Goal: Contribute content

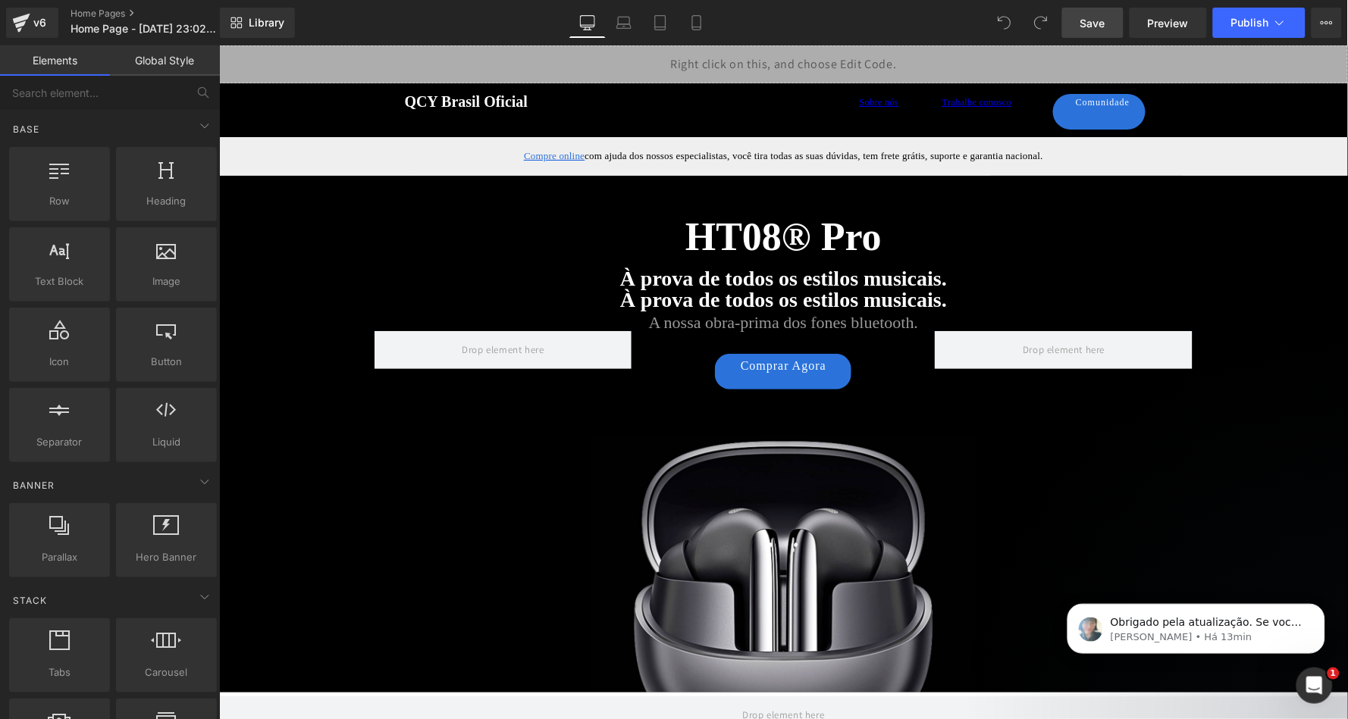
click at [1086, 33] on link "Save" at bounding box center [1092, 23] width 61 height 30
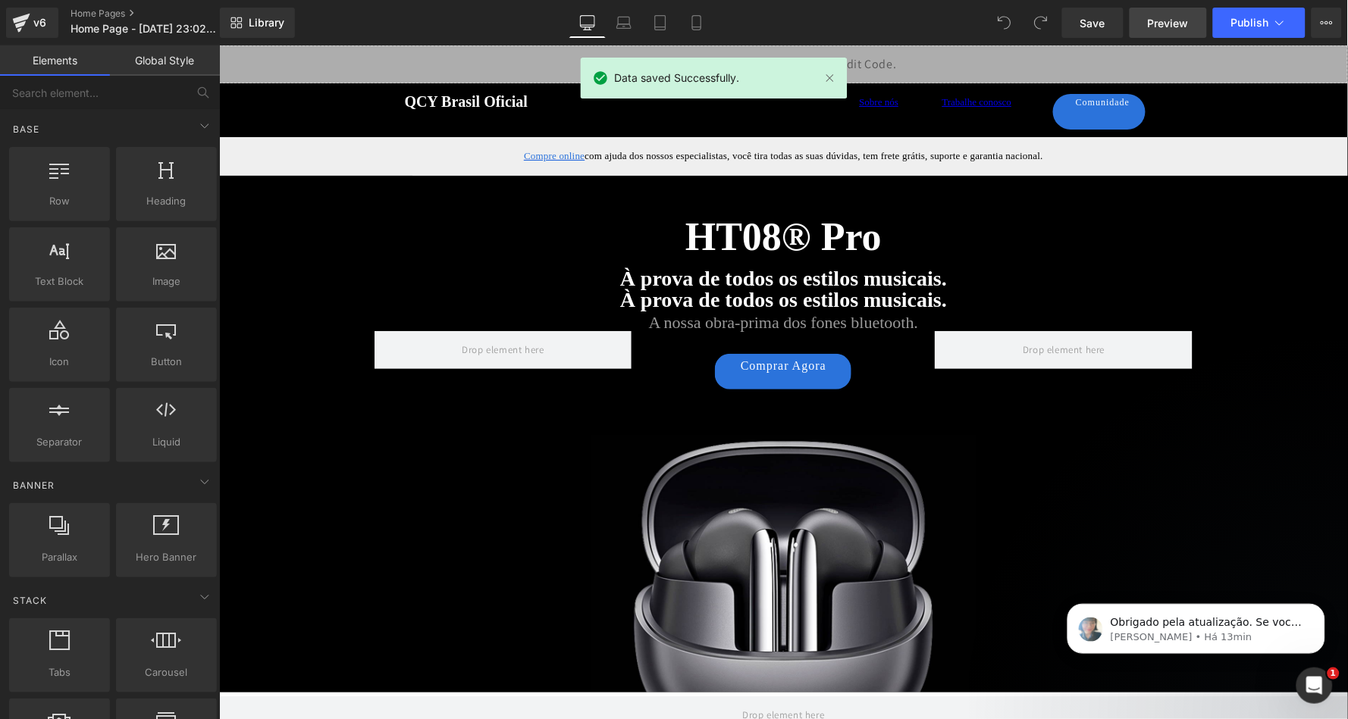
click at [1168, 22] on span "Preview" at bounding box center [1168, 23] width 41 height 16
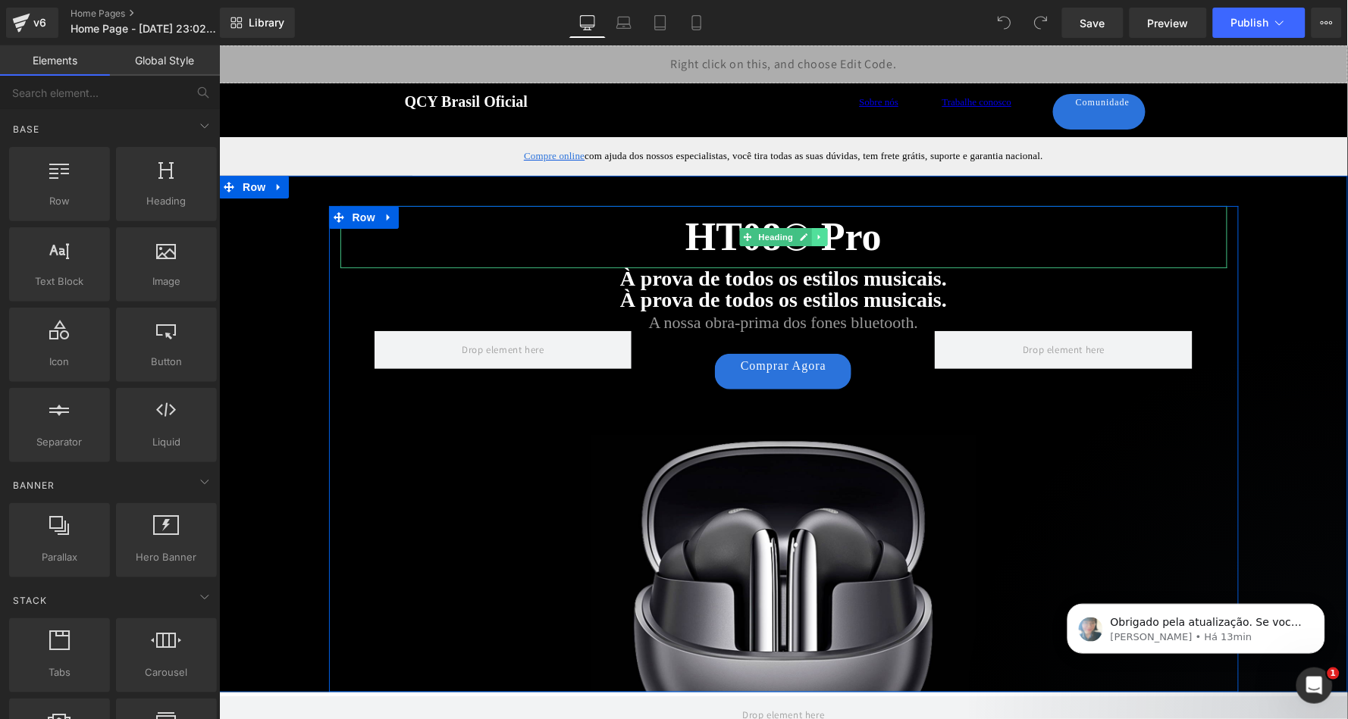
click at [815, 235] on icon at bounding box center [819, 236] width 8 height 9
click at [807, 238] on icon at bounding box center [811, 236] width 8 height 8
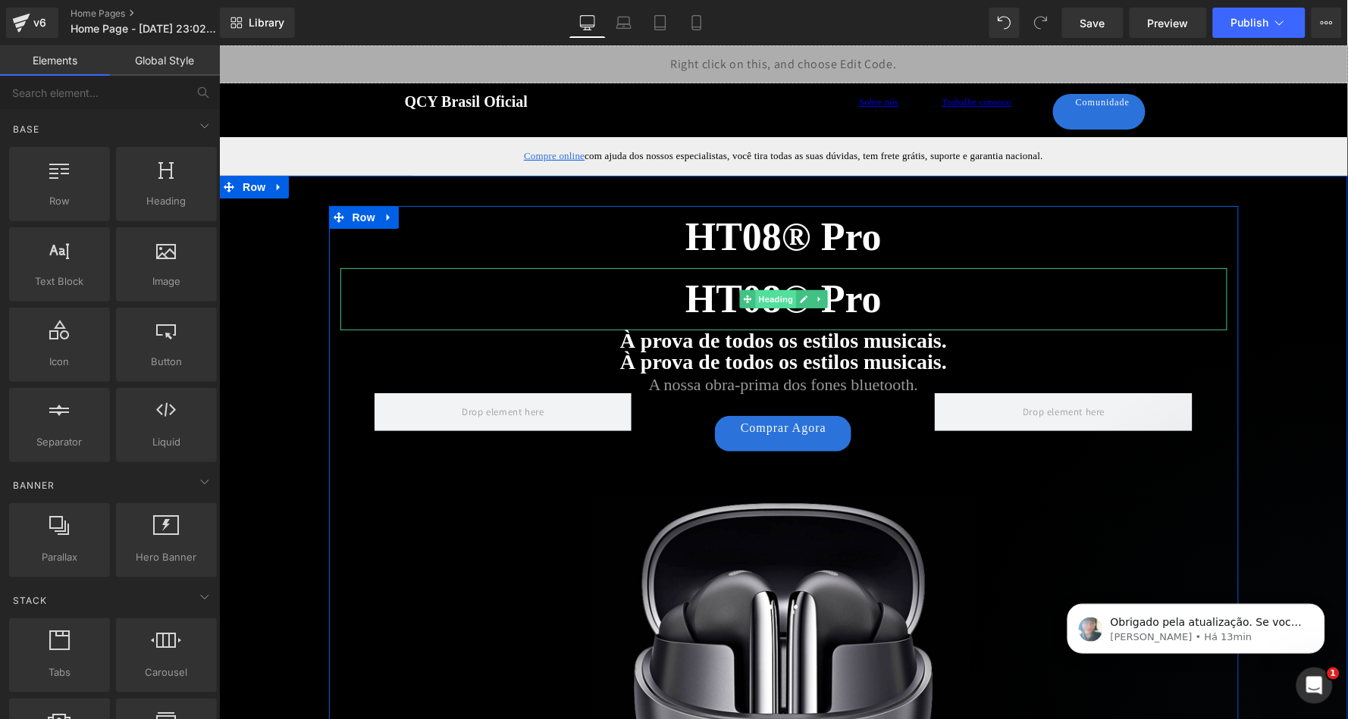
click at [781, 300] on span "Heading" at bounding box center [774, 299] width 41 height 18
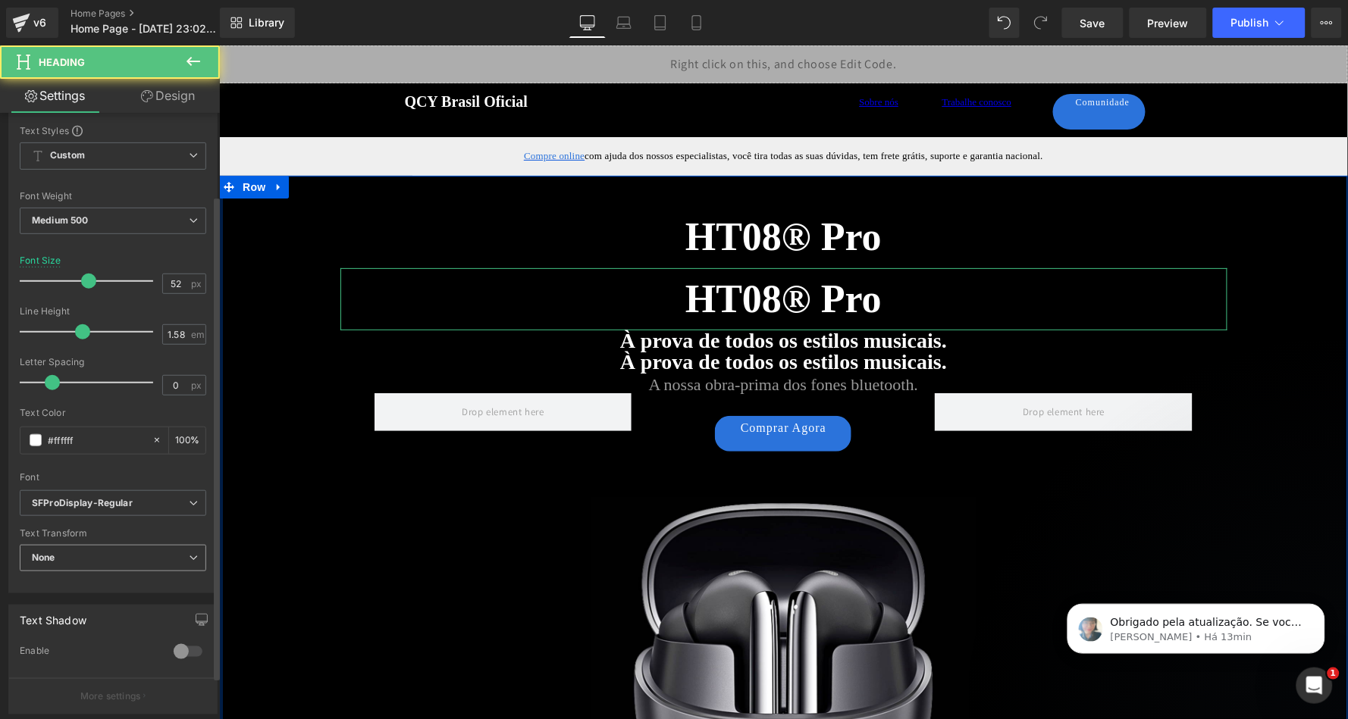
scroll to position [195, 0]
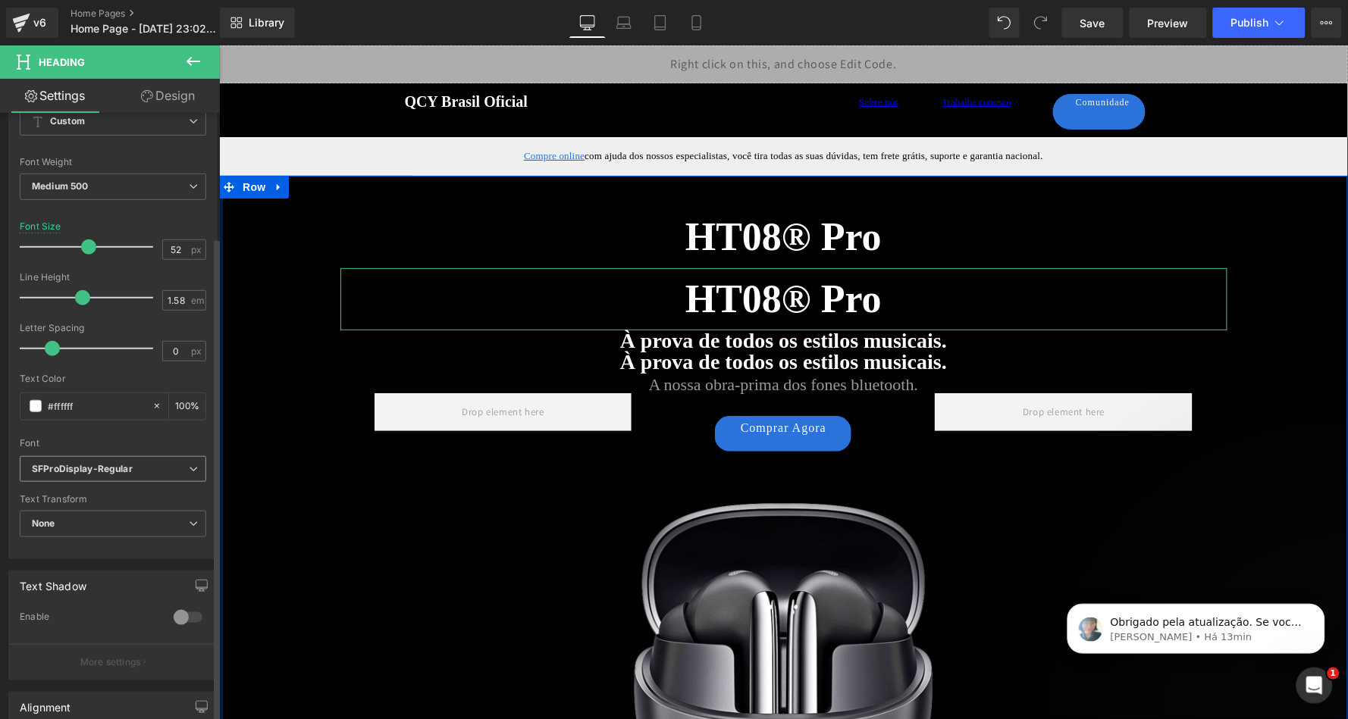
click at [121, 463] on icon "SFProDisplay-Regular" at bounding box center [82, 469] width 101 height 13
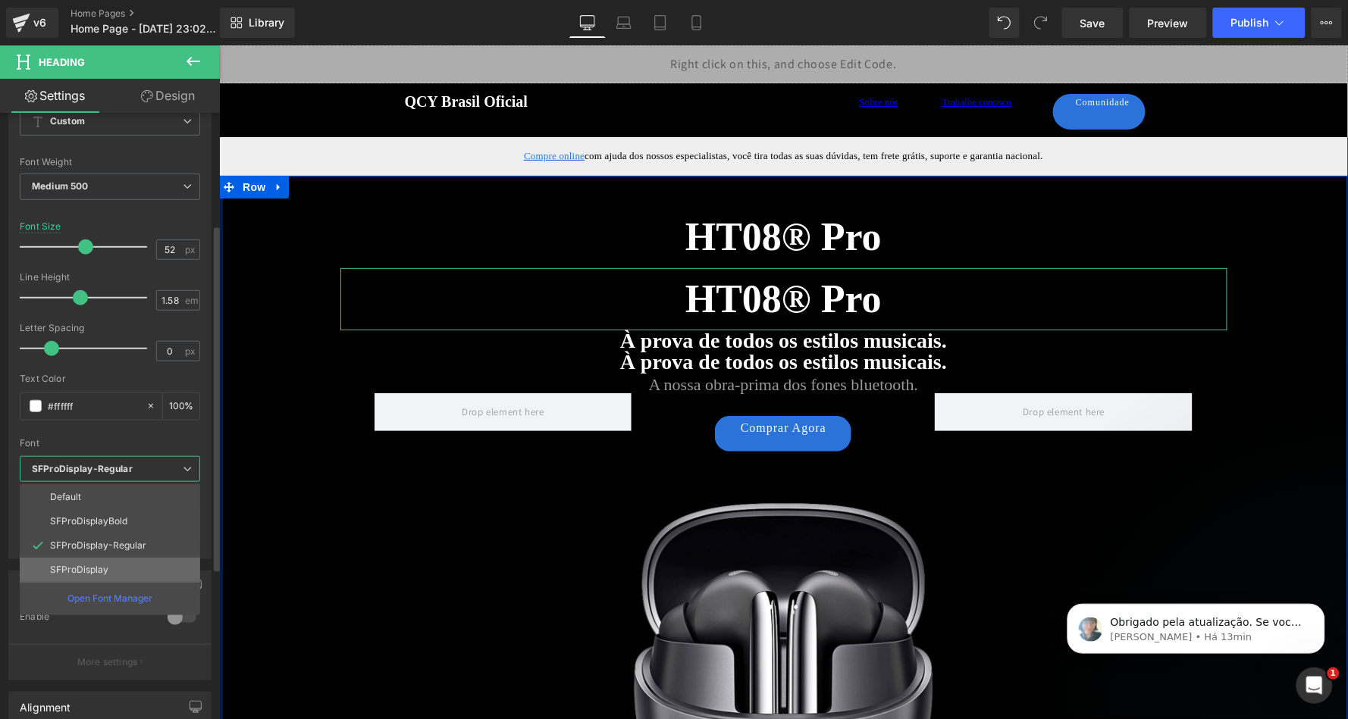
click at [105, 565] on p "SFProDisplay" at bounding box center [79, 570] width 58 height 11
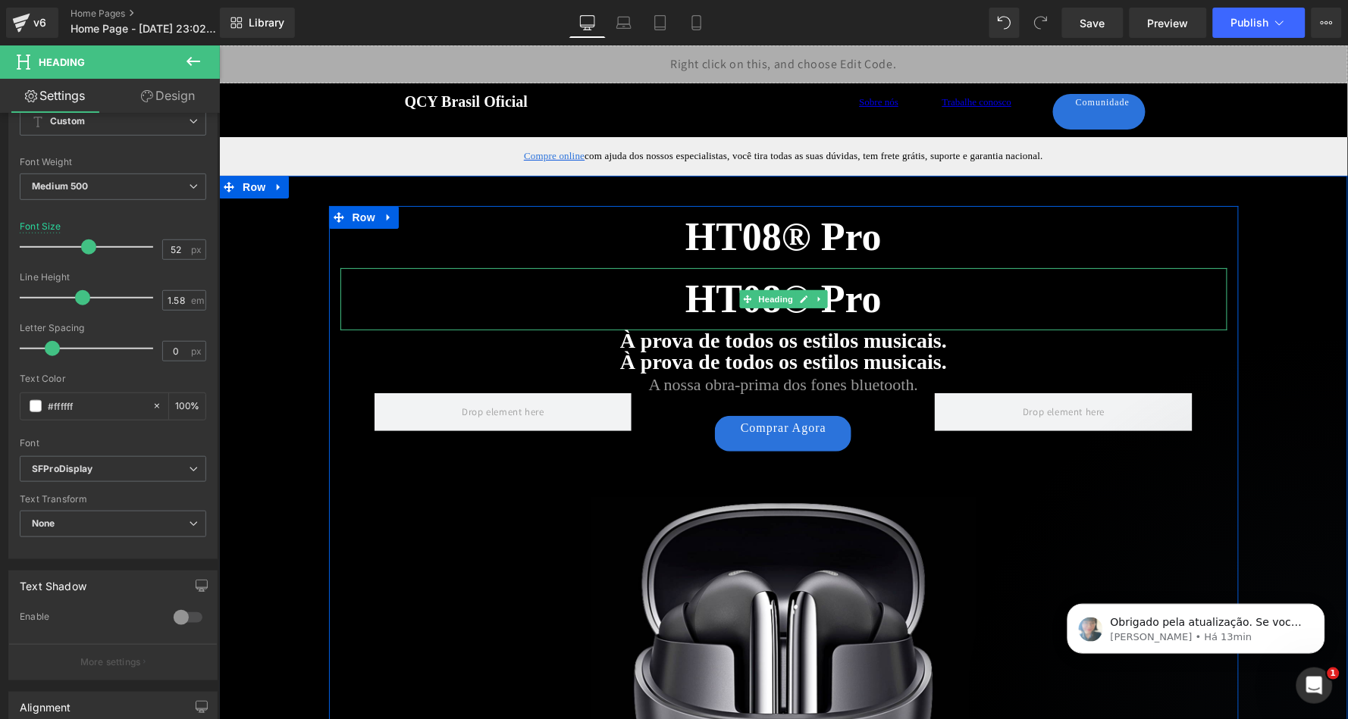
click at [907, 296] on h2 "HT08® Pro" at bounding box center [783, 299] width 887 height 62
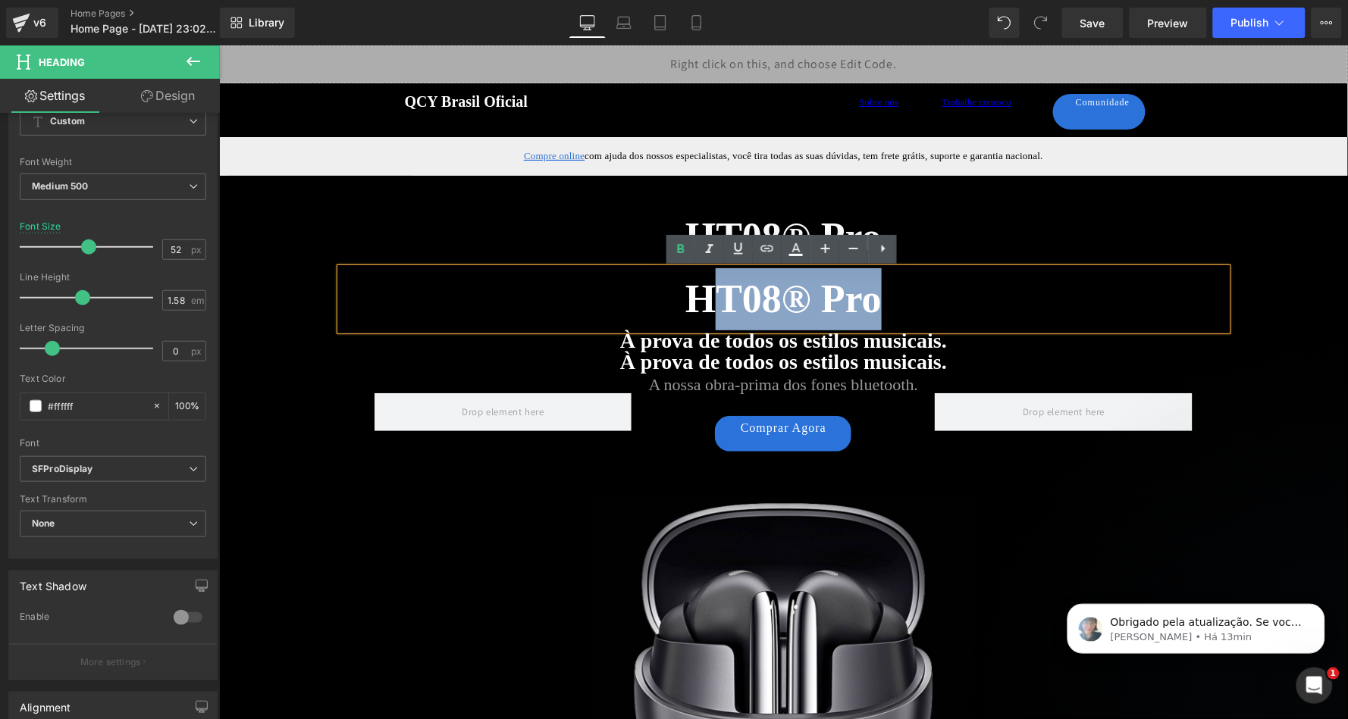
drag, startPoint x: 881, startPoint y: 296, endPoint x: 720, endPoint y: 301, distance: 160.8
click at [720, 301] on h2 "HT08® Pro" at bounding box center [783, 299] width 887 height 62
click at [588, 252] on h2 "HT08® Pro" at bounding box center [783, 236] width 887 height 62
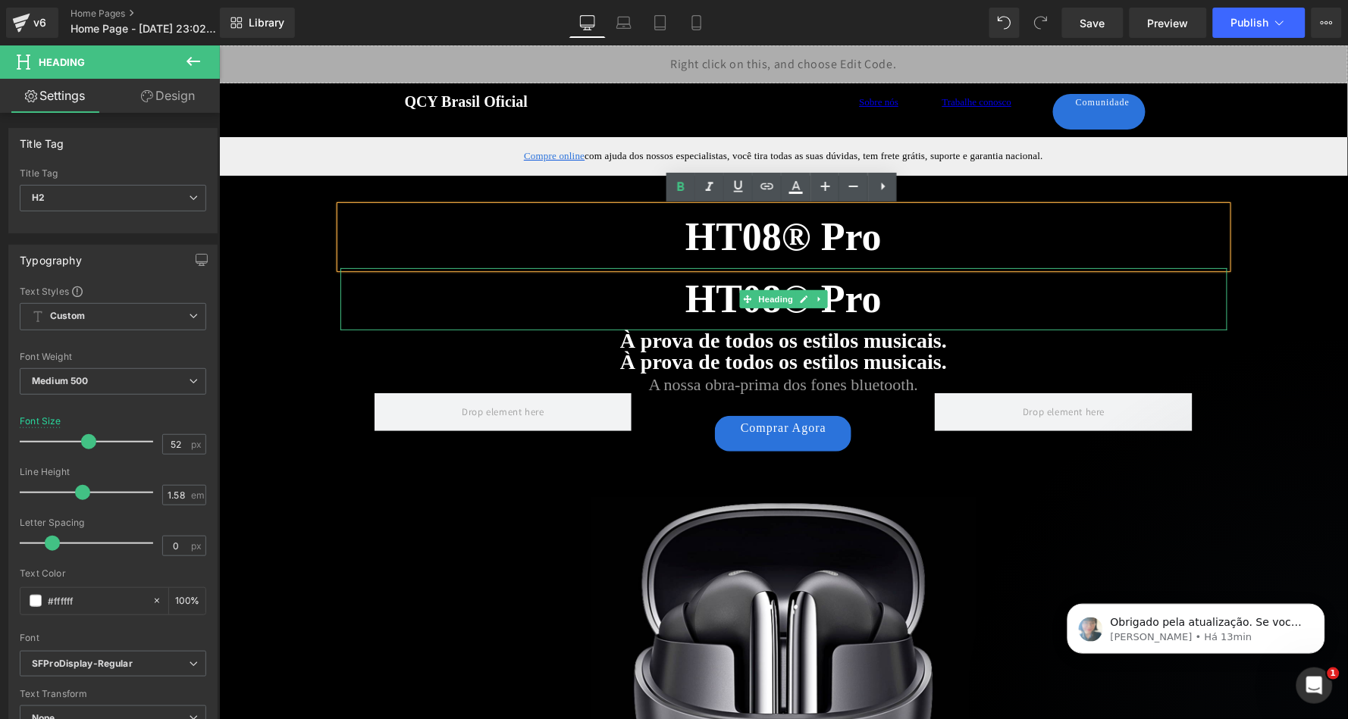
click at [827, 295] on strong "HT08® Pro" at bounding box center [783, 298] width 196 height 43
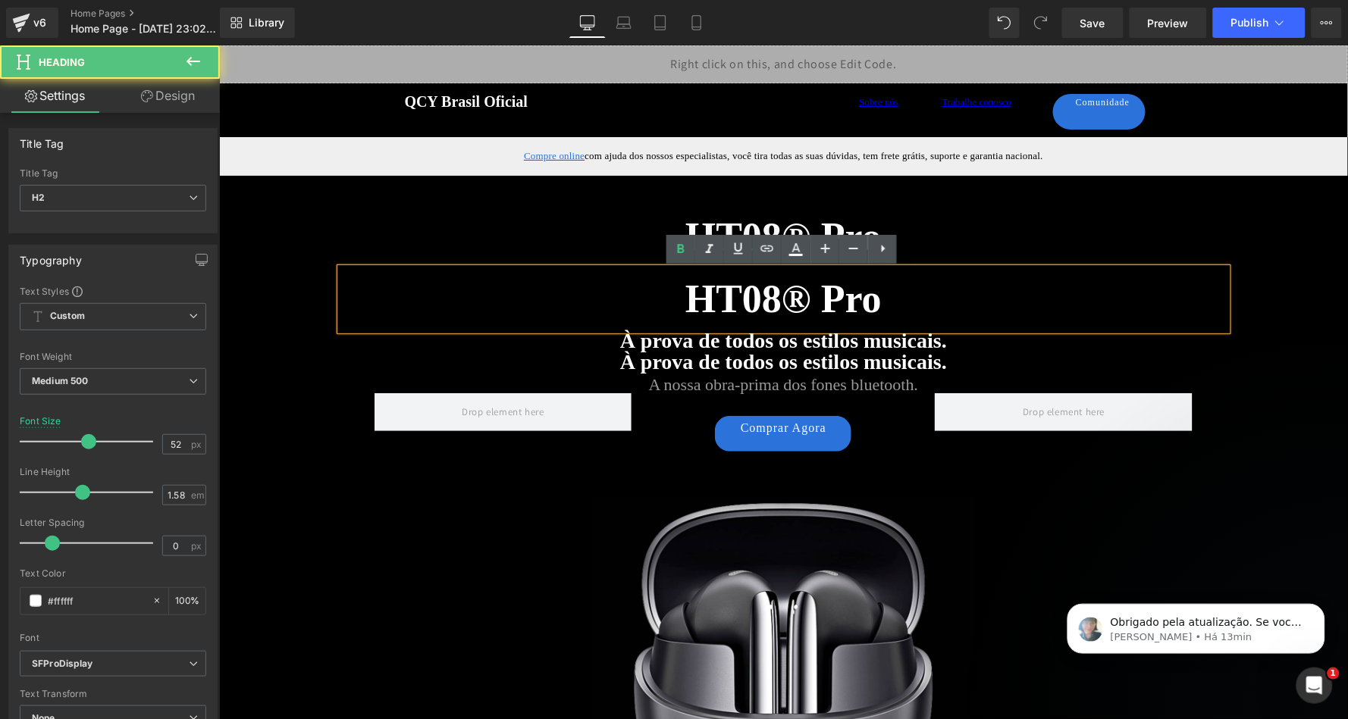
click at [997, 211] on h2 "HT08® Pro" at bounding box center [783, 236] width 887 height 62
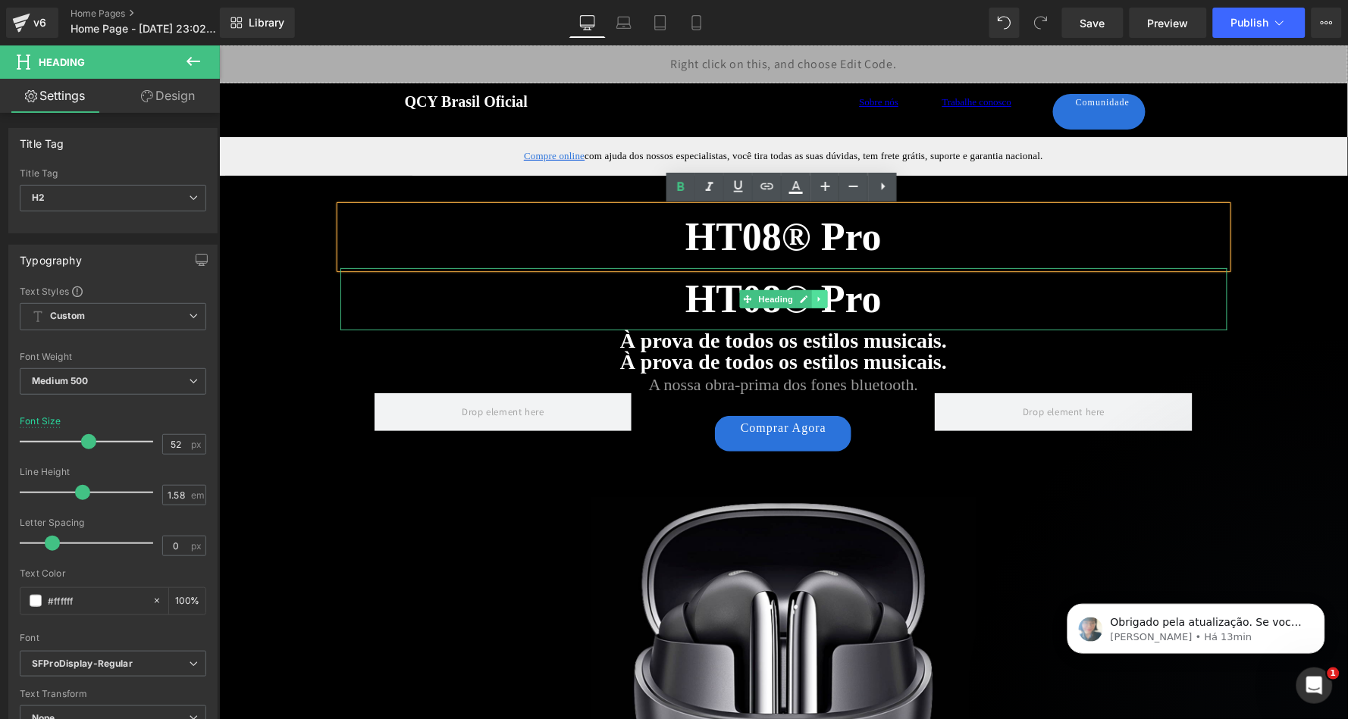
click at [811, 299] on link at bounding box center [819, 299] width 16 height 18
click at [807, 300] on icon at bounding box center [811, 298] width 8 height 8
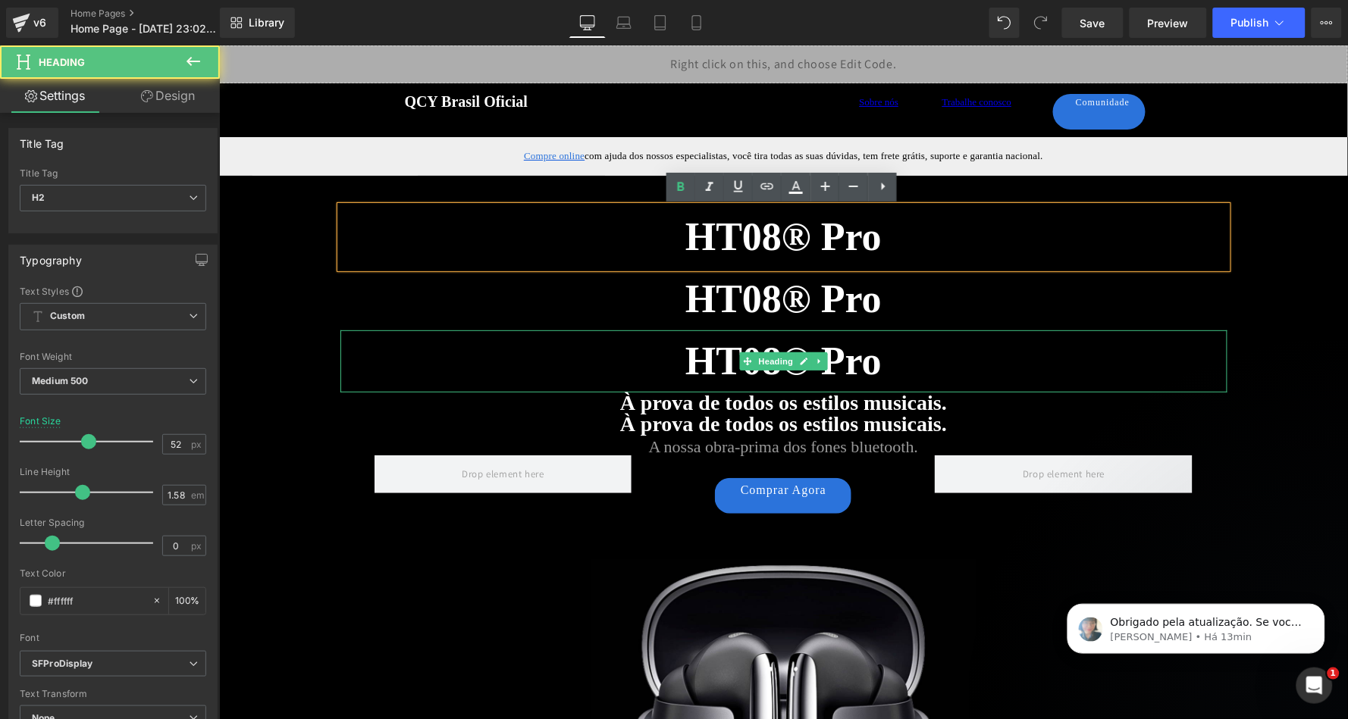
click at [882, 354] on h2 "HT08® Pro" at bounding box center [783, 361] width 887 height 62
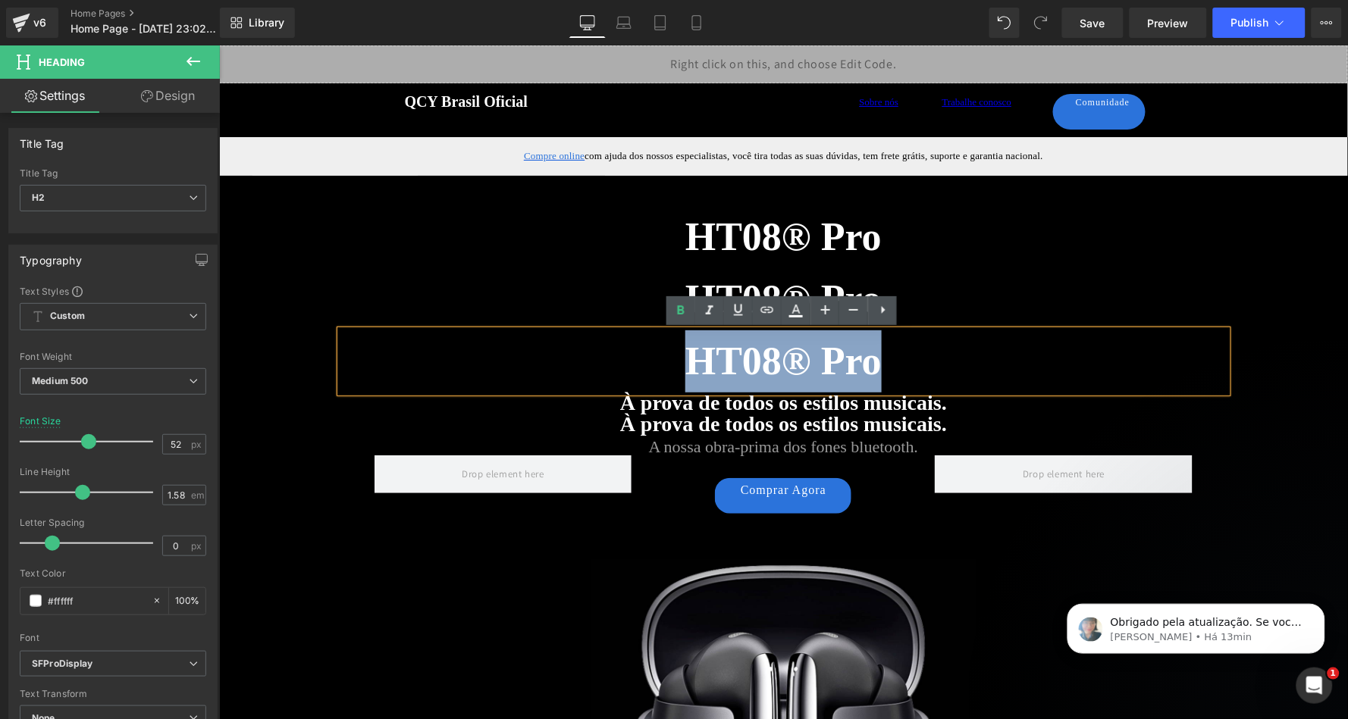
drag, startPoint x: 900, startPoint y: 362, endPoint x: 688, endPoint y: 361, distance: 212.3
click at [688, 361] on h2 "HT08® Pro" at bounding box center [783, 361] width 887 height 62
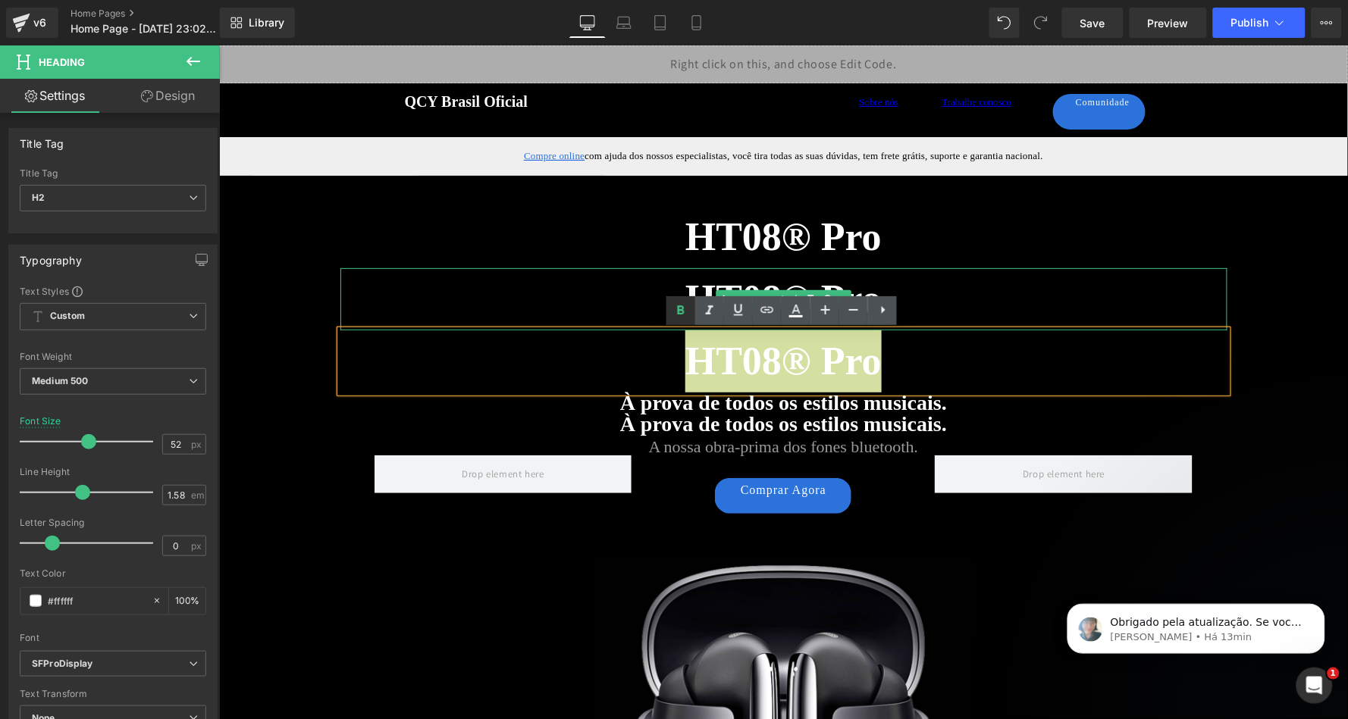
click at [678, 312] on icon at bounding box center [681, 310] width 7 height 9
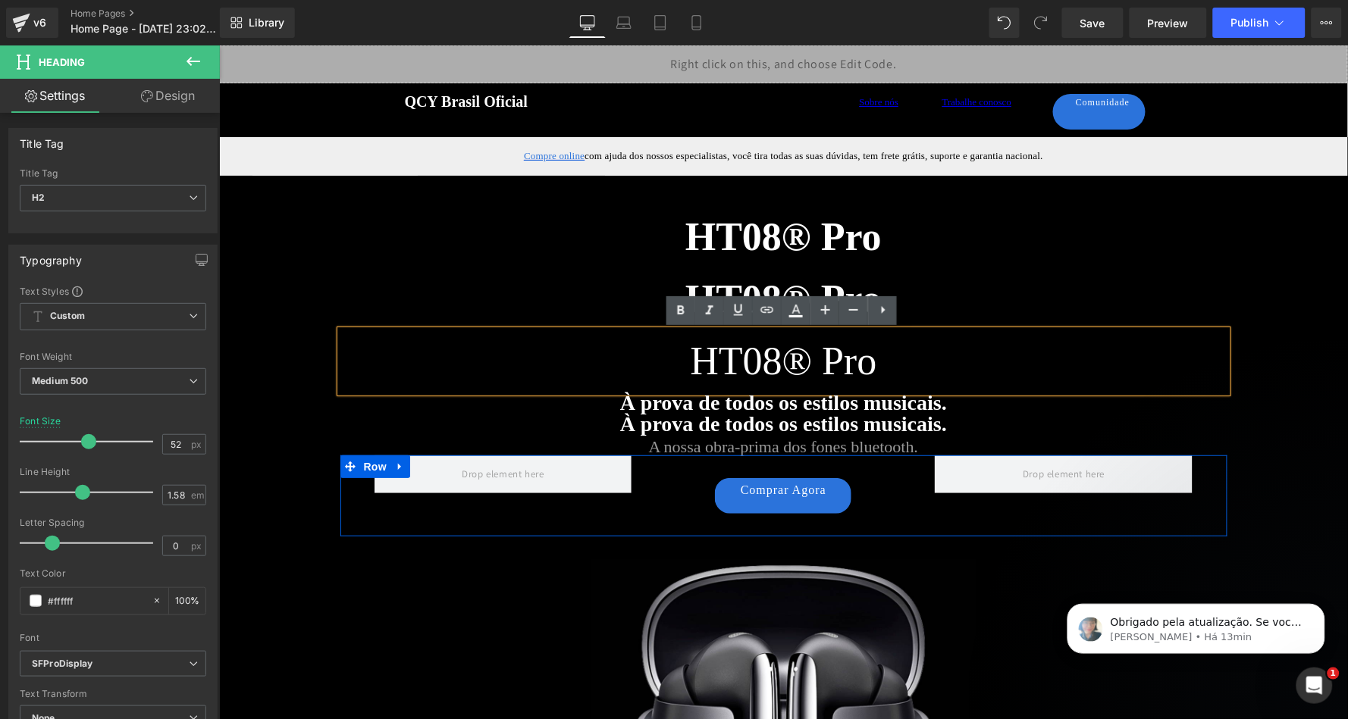
click at [882, 516] on div "Comprar Agora Button" at bounding box center [782, 492] width 281 height 74
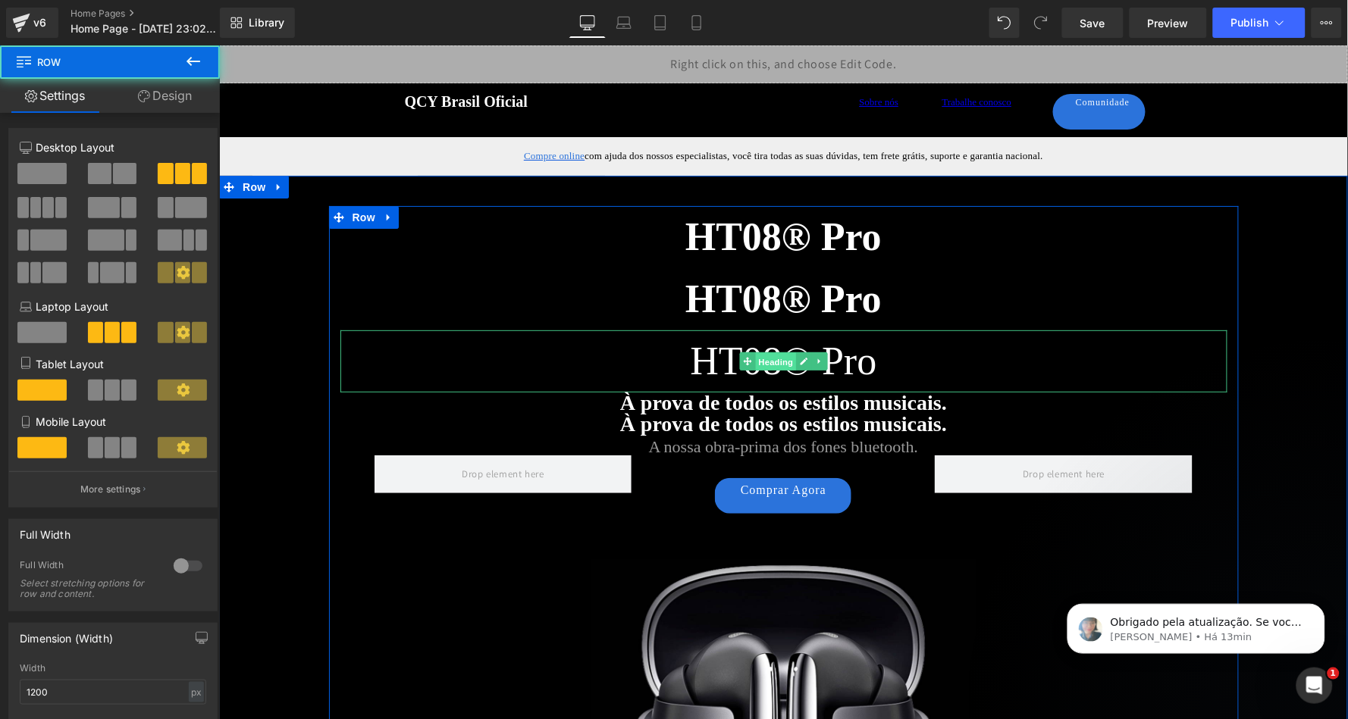
click at [772, 355] on span "Heading" at bounding box center [774, 362] width 41 height 18
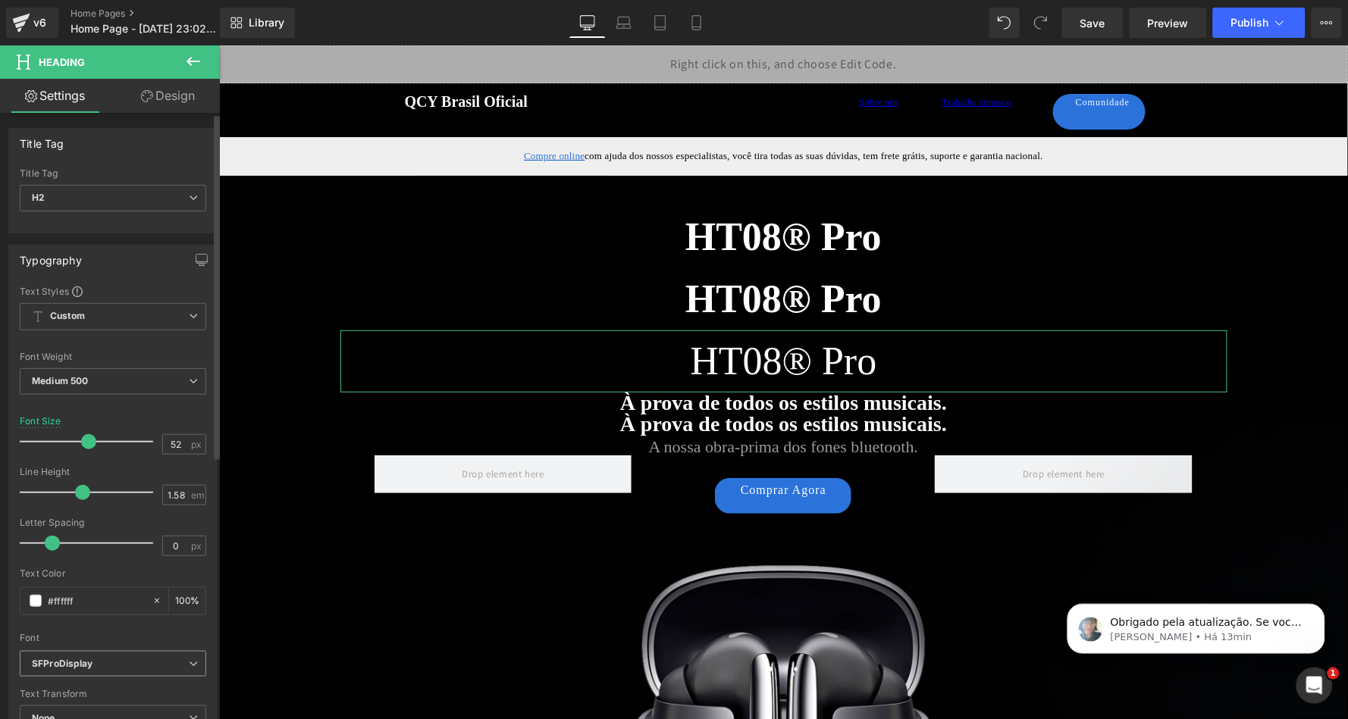
click at [69, 660] on icon "SFProDisplay" at bounding box center [62, 664] width 61 height 13
click at [99, 711] on p "SFProDisplayBold" at bounding box center [88, 716] width 77 height 11
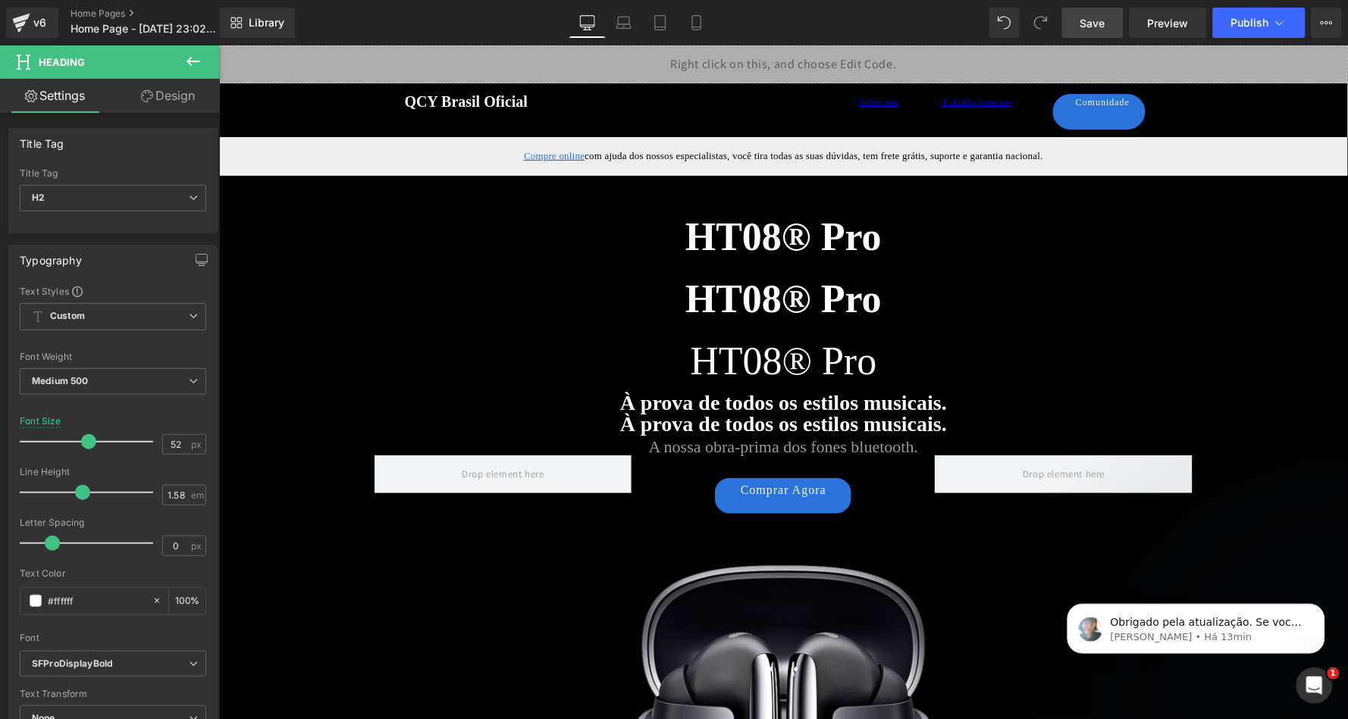
click at [1100, 22] on span "Save" at bounding box center [1092, 23] width 25 height 16
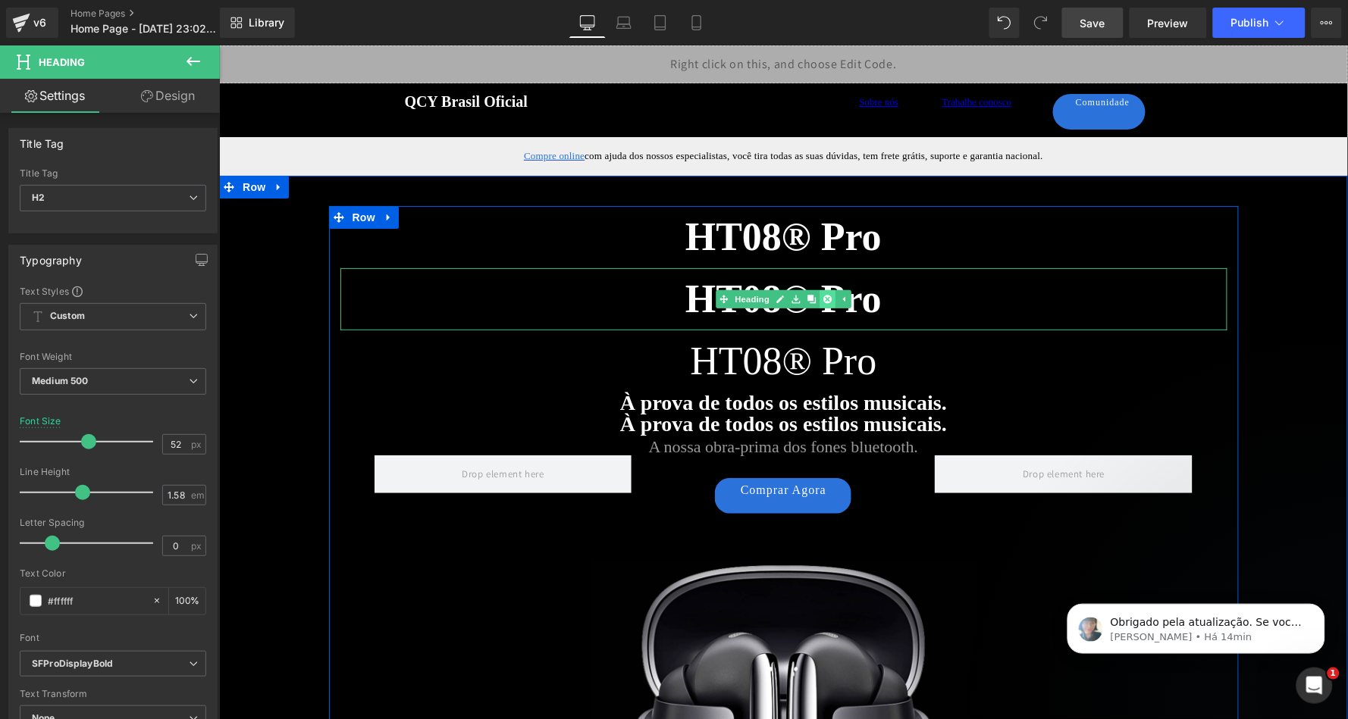
click at [823, 296] on icon at bounding box center [827, 298] width 8 height 8
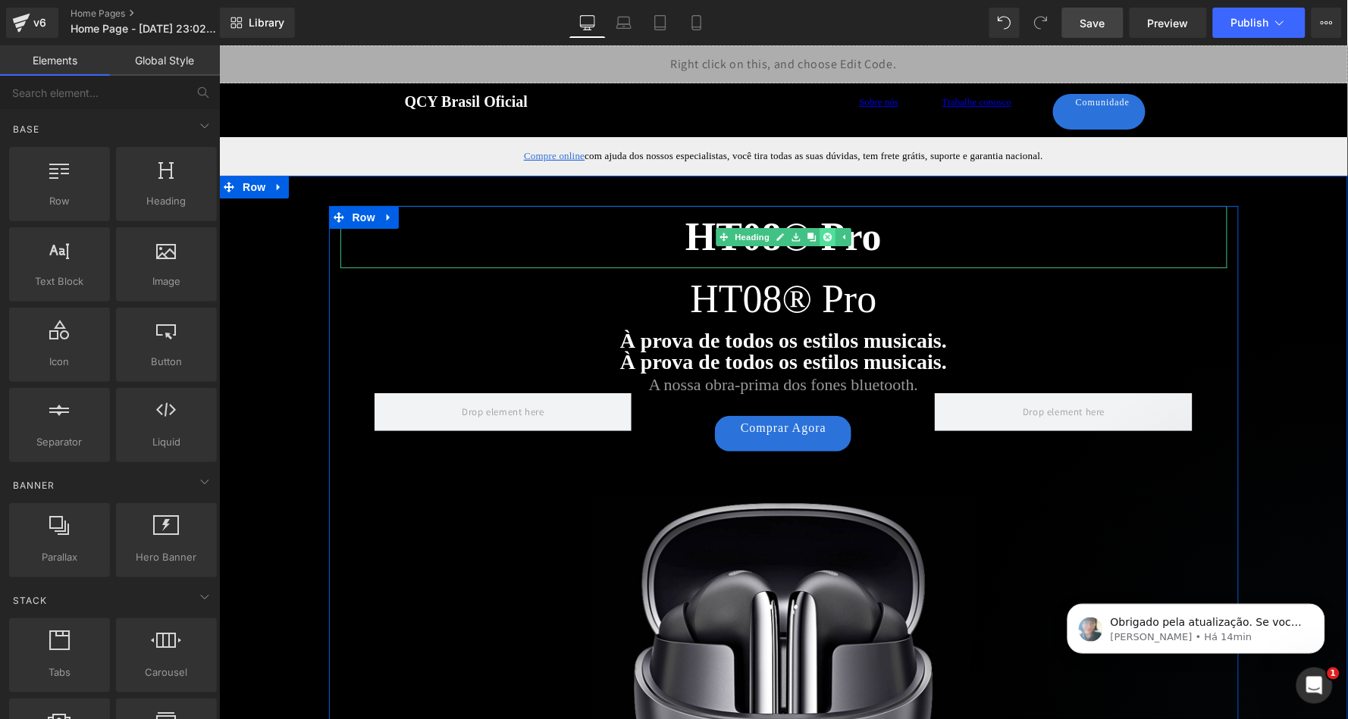
click at [823, 238] on icon at bounding box center [827, 236] width 8 height 8
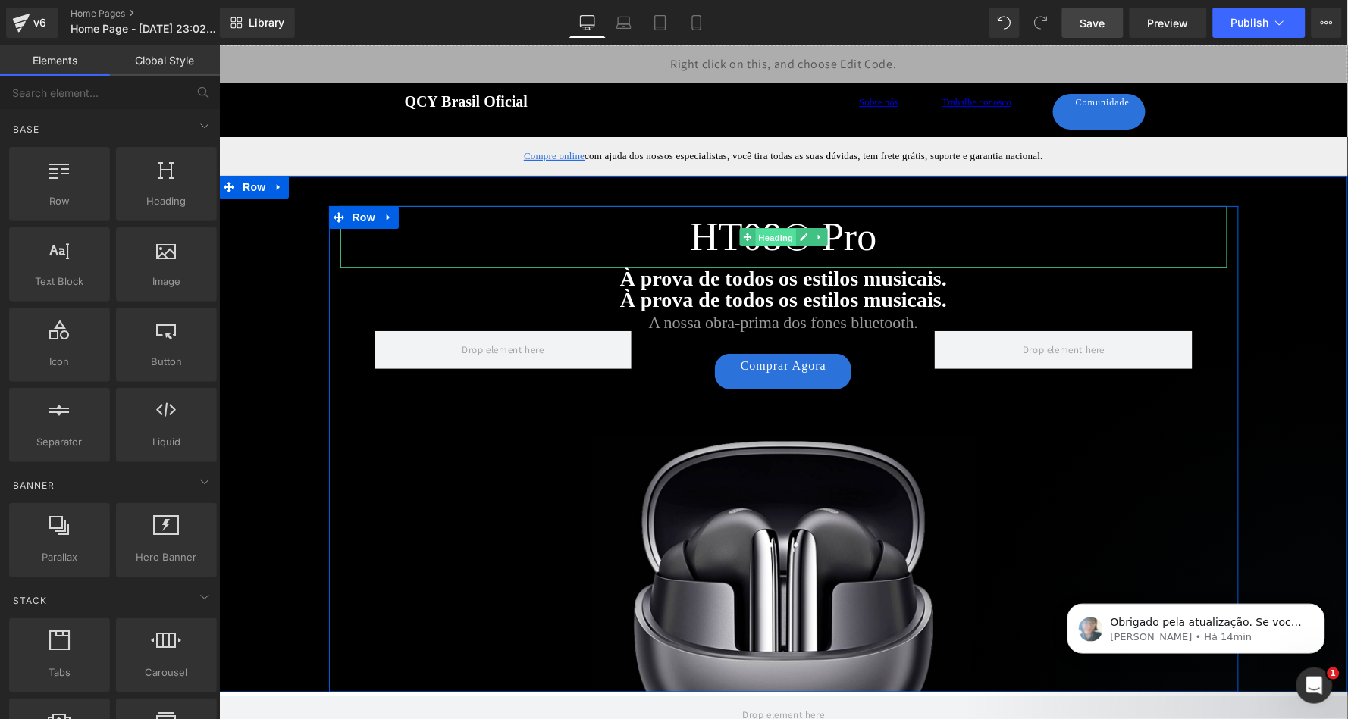
click at [785, 238] on span "Heading" at bounding box center [774, 237] width 41 height 18
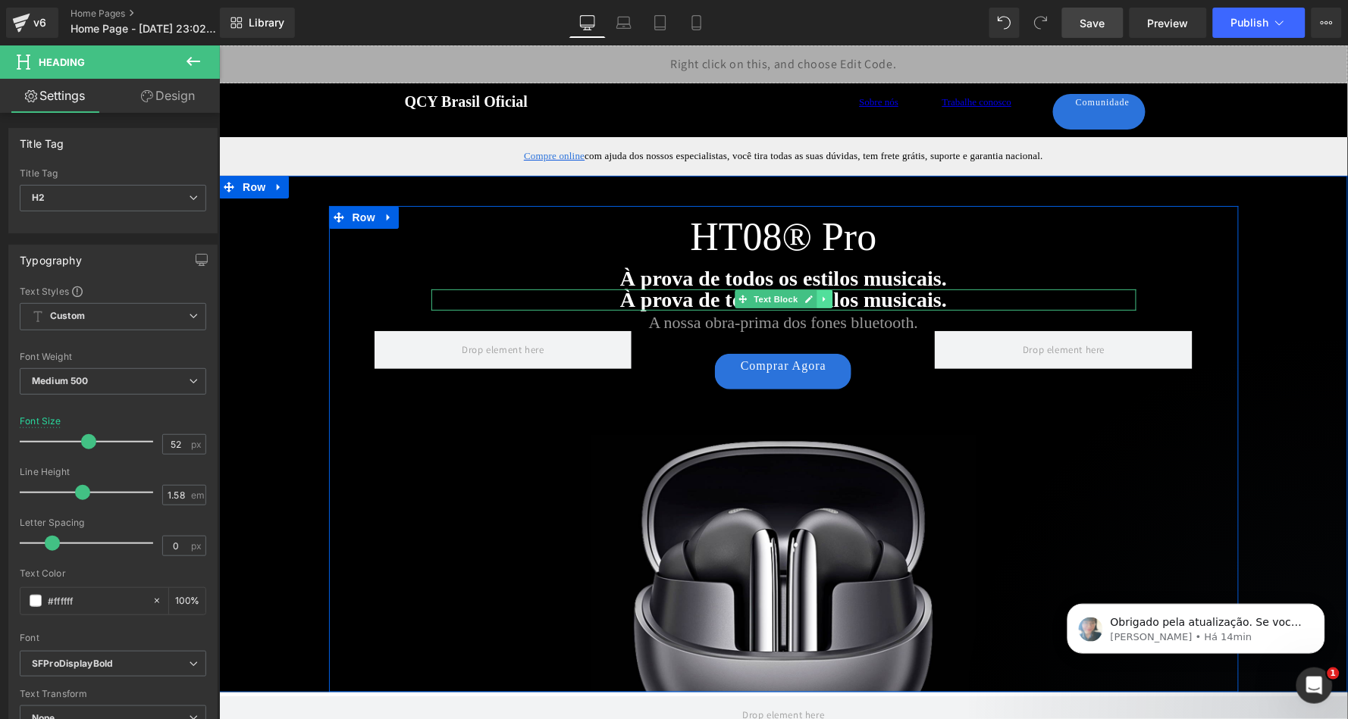
click at [820, 294] on link at bounding box center [824, 299] width 16 height 18
click at [827, 299] on icon at bounding box center [831, 299] width 8 height 8
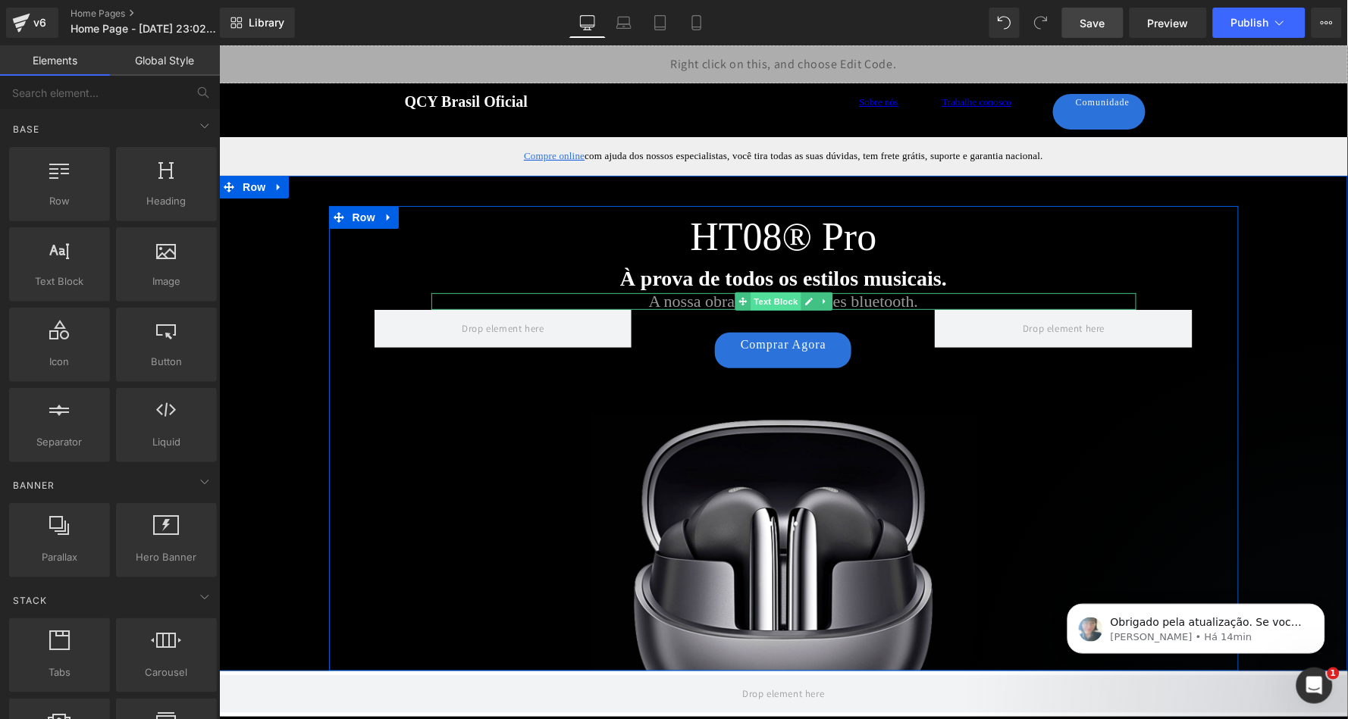
click at [775, 299] on span "Text Block" at bounding box center [775, 301] width 50 height 18
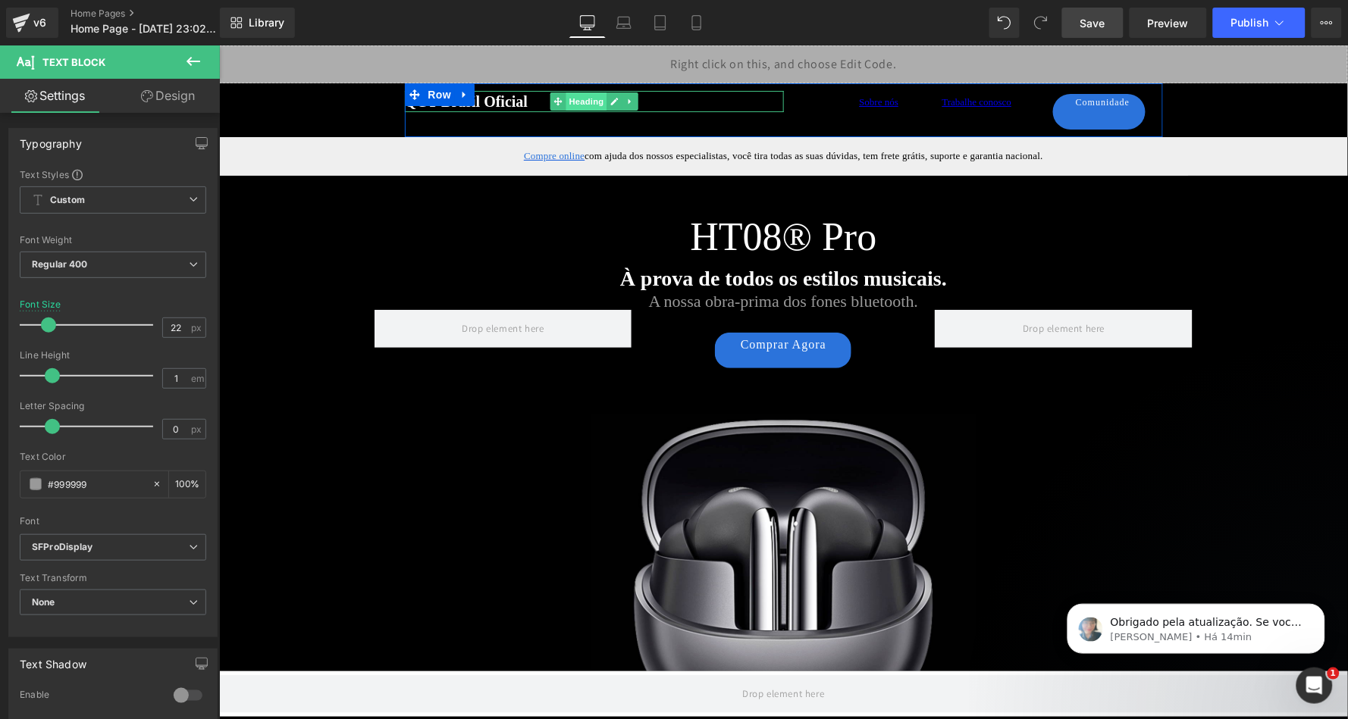
click at [585, 99] on span "Heading" at bounding box center [585, 101] width 41 height 18
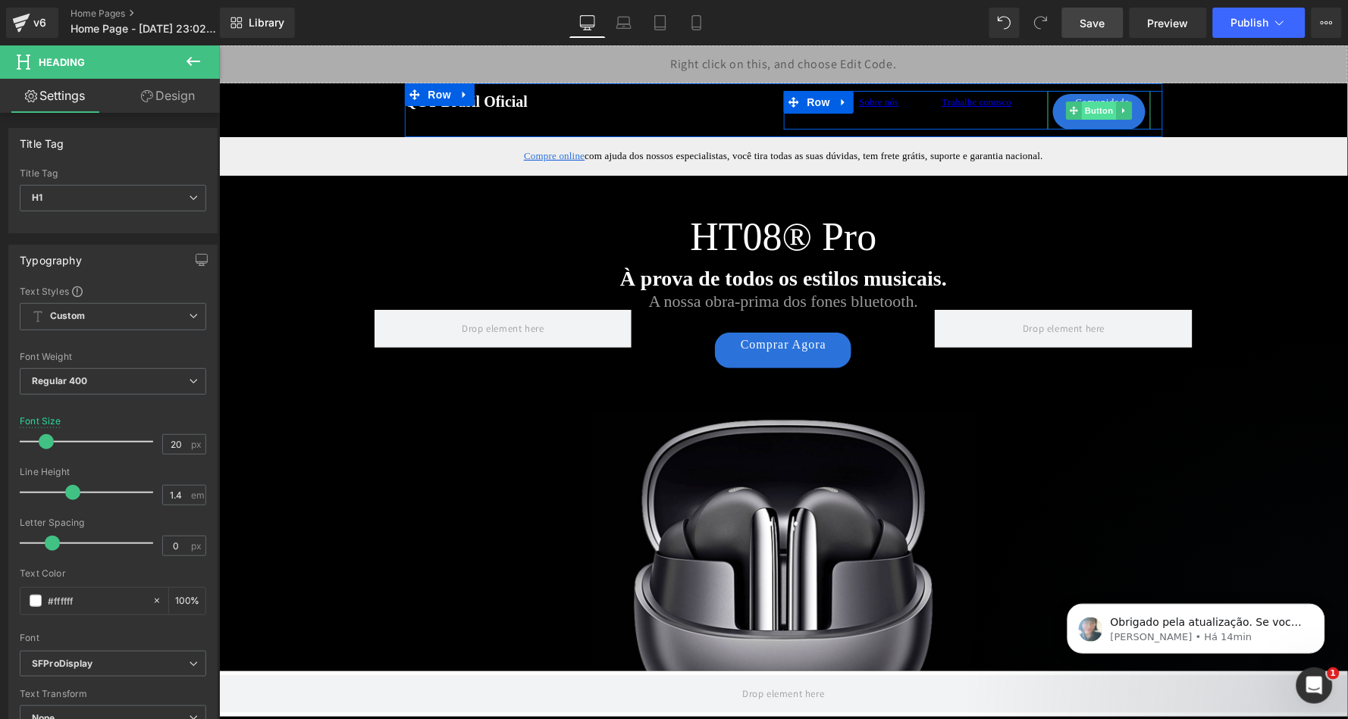
click at [1096, 109] on span "Button" at bounding box center [1098, 110] width 35 height 18
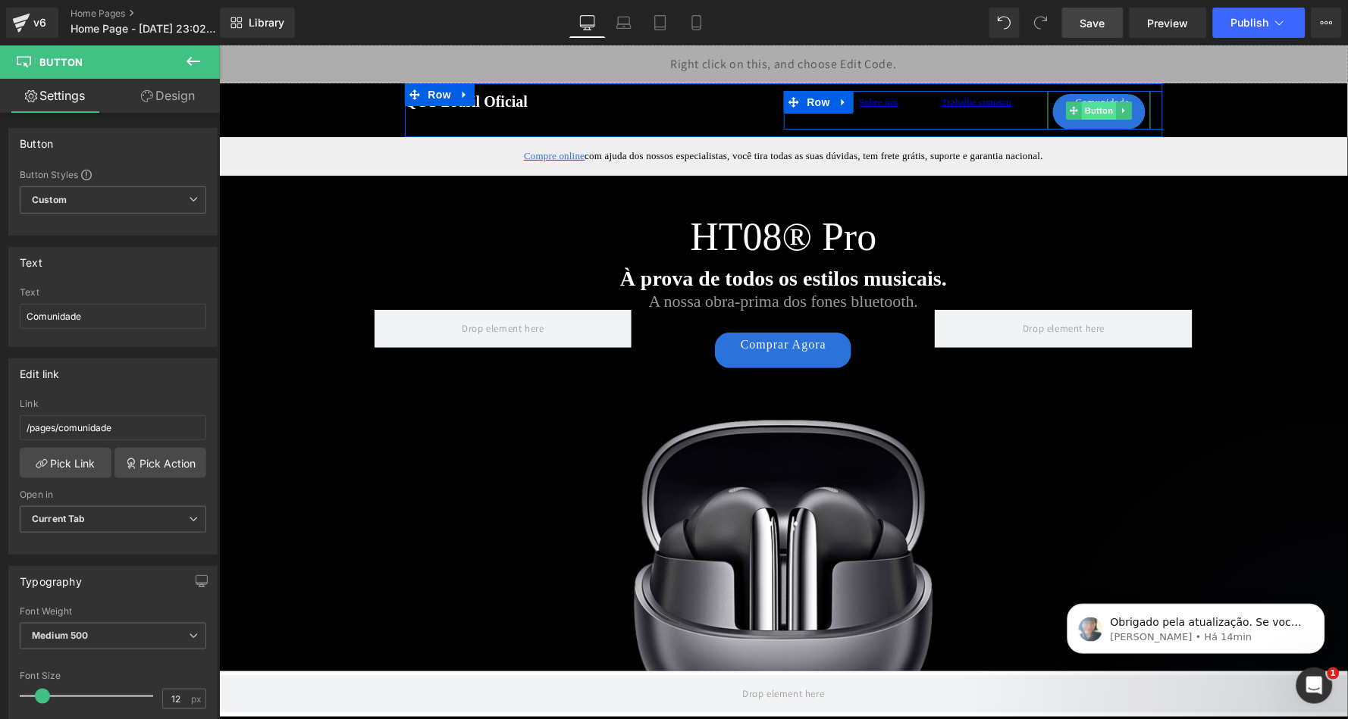
click at [1096, 111] on span "Button" at bounding box center [1098, 110] width 35 height 18
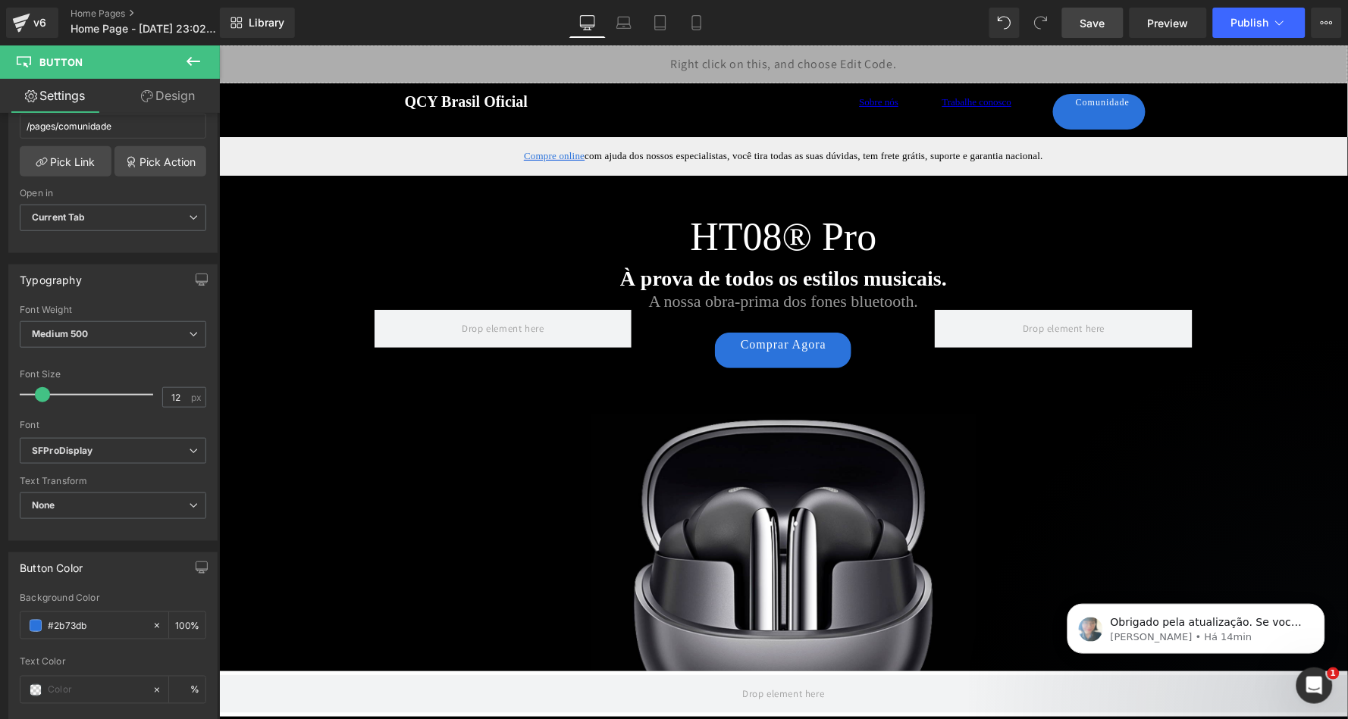
scroll to position [0, 0]
click at [801, 59] on icon at bounding box center [805, 56] width 9 height 9
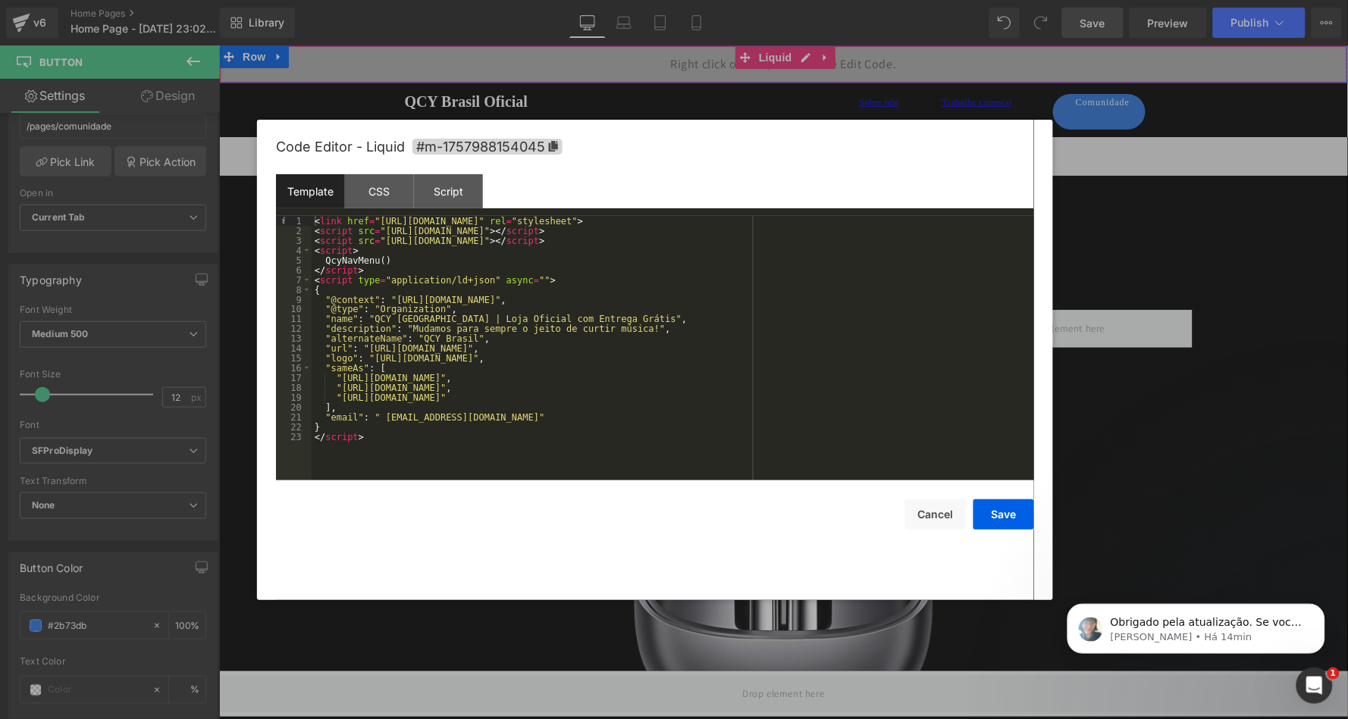
click at [417, 346] on div "< link href = "[URL][DOMAIN_NAME]" rel = "stylesheet" > < script src = "[URL][D…" at bounding box center [673, 358] width 723 height 284
click at [415, 318] on div "< link href = "[URL][DOMAIN_NAME]" rel = "stylesheet" > < script src = "[URL][D…" at bounding box center [673, 358] width 723 height 284
click at [1007, 506] on button "Save" at bounding box center [1003, 515] width 61 height 30
